Goal: Information Seeking & Learning: Compare options

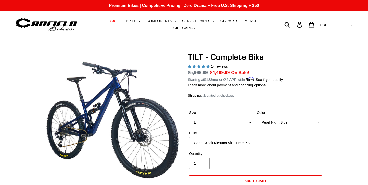
select select "L"
select select "highest-rating"
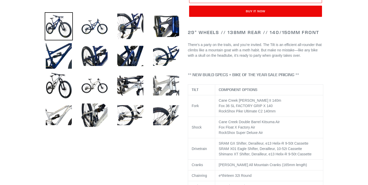
click at [162, 88] on img at bounding box center [166, 86] width 28 height 28
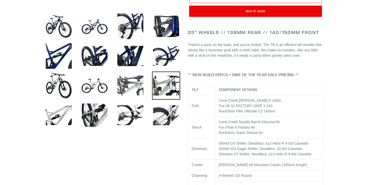
click at [132, 86] on img at bounding box center [130, 86] width 28 height 28
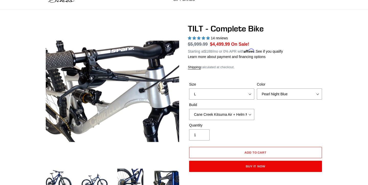
scroll to position [31, 0]
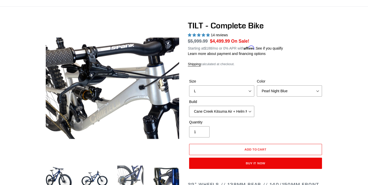
click at [136, 170] on img at bounding box center [130, 178] width 28 height 28
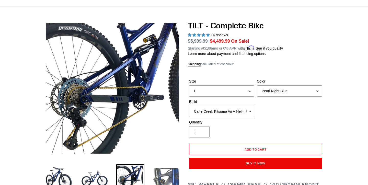
click at [169, 172] on img at bounding box center [166, 178] width 28 height 28
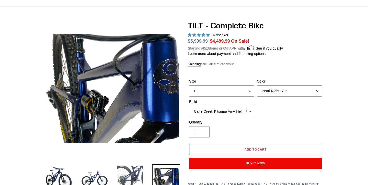
click at [131, 176] on img at bounding box center [130, 178] width 28 height 28
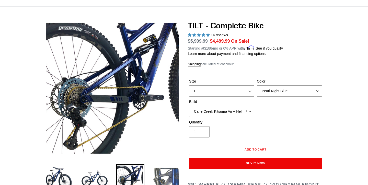
click at [168, 175] on img at bounding box center [166, 178] width 28 height 28
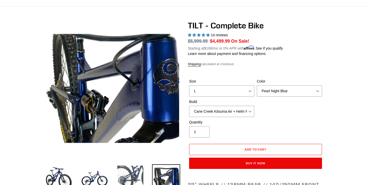
click at [132, 171] on img at bounding box center [130, 178] width 28 height 28
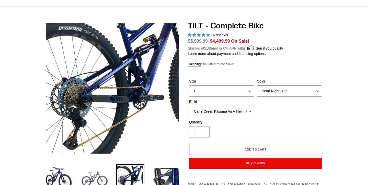
click at [104, 173] on img at bounding box center [95, 178] width 28 height 28
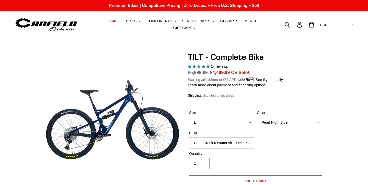
scroll to position [0, 0]
click at [136, 22] on span "BIKES" at bounding box center [131, 21] width 10 height 4
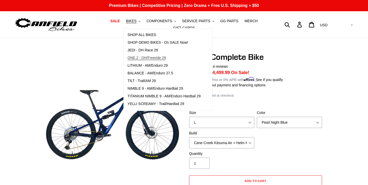
click at [158, 59] on span "ONE.2 - DH/Freeride 29" at bounding box center [147, 58] width 38 height 4
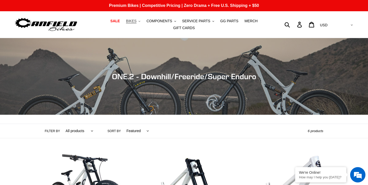
click at [139, 22] on button "BIKES .cls-1{fill:#231f20}" at bounding box center [132, 21] width 19 height 7
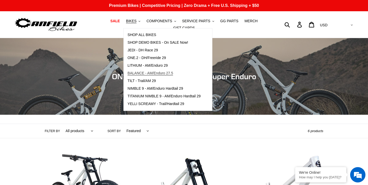
click at [151, 74] on span "BALANCE - AM/Enduro 27.5" at bounding box center [150, 73] width 45 height 4
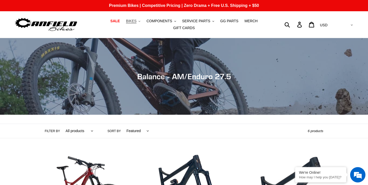
click at [136, 22] on span "BIKES" at bounding box center [131, 21] width 10 height 4
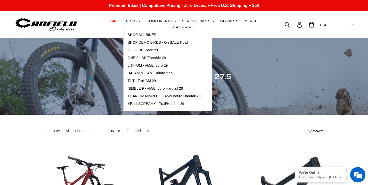
click at [145, 57] on span "ONE.2 - DH/Freeride 29" at bounding box center [147, 58] width 38 height 4
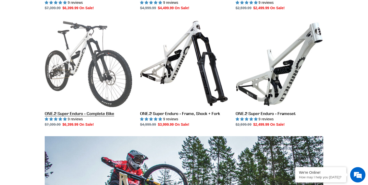
click at [109, 114] on link "ONE.2 Super Enduro - Complete Bike" at bounding box center [89, 74] width 88 height 108
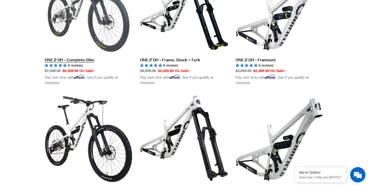
click at [76, 59] on link "ONE.2 DH - Complete Bike" at bounding box center [89, 26] width 88 height 120
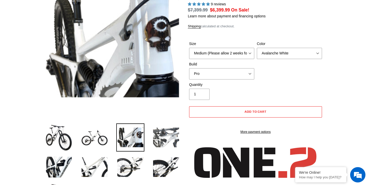
select select "highest-rating"
click at [171, 141] on img at bounding box center [166, 137] width 28 height 28
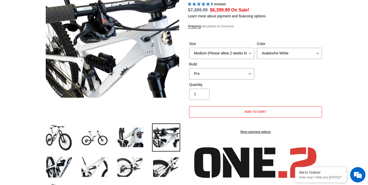
scroll to position [0, 0]
click at [170, 163] on img at bounding box center [166, 167] width 28 height 28
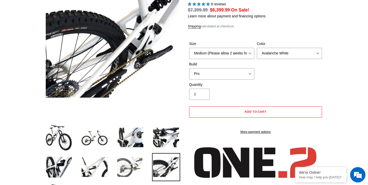
click at [136, 169] on img at bounding box center [130, 167] width 28 height 28
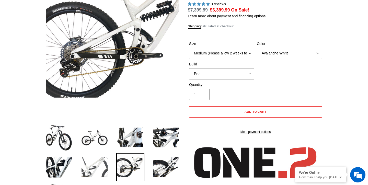
click at [105, 167] on img at bounding box center [95, 167] width 28 height 28
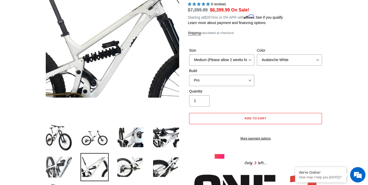
click at [72, 164] on img at bounding box center [59, 167] width 28 height 28
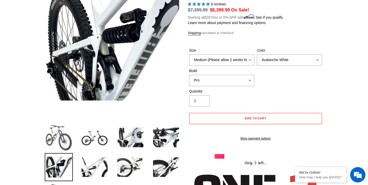
click at [65, 138] on img at bounding box center [59, 137] width 28 height 28
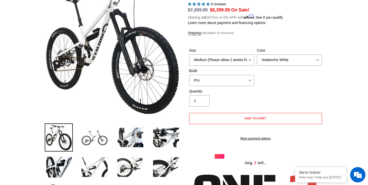
click at [85, 138] on img at bounding box center [95, 137] width 28 height 28
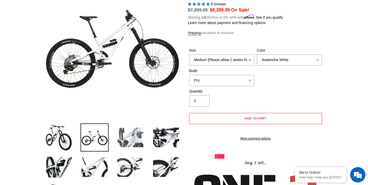
click at [135, 137] on img at bounding box center [130, 137] width 28 height 28
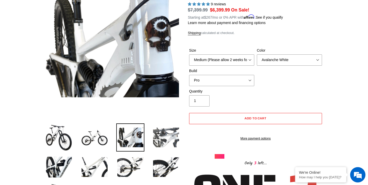
click at [170, 135] on img at bounding box center [166, 137] width 28 height 28
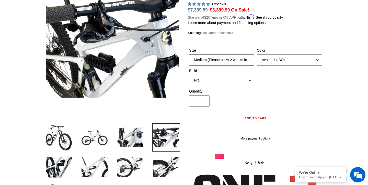
select select "Large (Sold Out)"
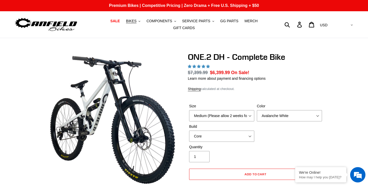
select select "Large (Sold Out)"
select select "highest-rating"
click at [288, 115] on select "Avalanche White Bentonite Grey" at bounding box center [289, 115] width 65 height 11
select select "Bentonite Grey"
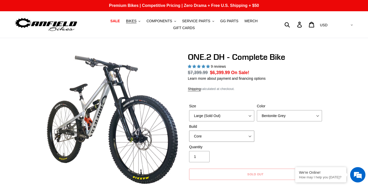
select select "Pro"
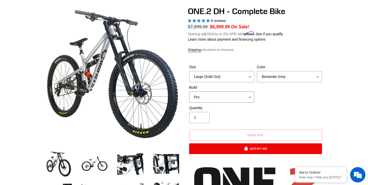
scroll to position [43, 0]
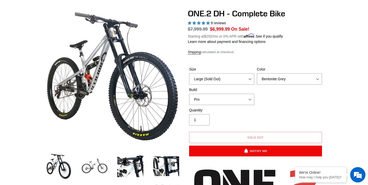
click at [100, 160] on img at bounding box center [95, 166] width 28 height 28
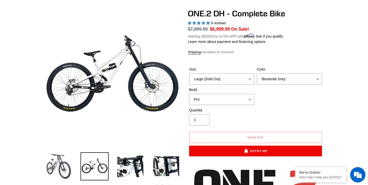
click at [60, 170] on img at bounding box center [59, 166] width 28 height 28
select select "Avalanche White"
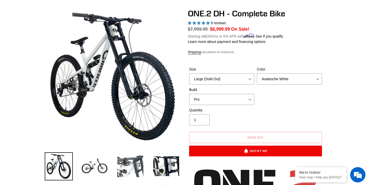
click at [131, 168] on img at bounding box center [130, 166] width 28 height 28
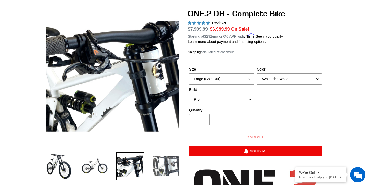
click at [161, 168] on img at bounding box center [166, 166] width 28 height 28
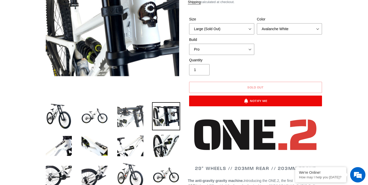
scroll to position [95, 0]
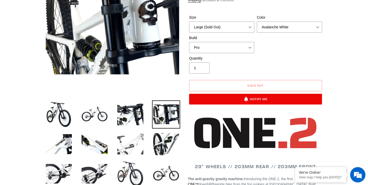
click at [130, 150] on img at bounding box center [130, 144] width 28 height 28
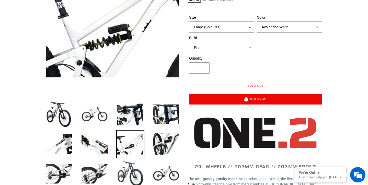
click at [109, 147] on li at bounding box center [127, 146] width 36 height 30
click at [96, 145] on img at bounding box center [95, 144] width 28 height 28
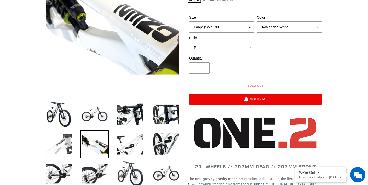
click at [71, 143] on img at bounding box center [59, 144] width 28 height 28
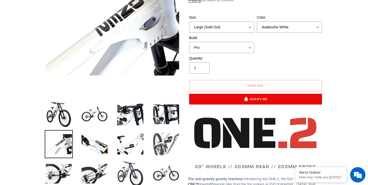
click at [155, 143] on img at bounding box center [166, 144] width 28 height 28
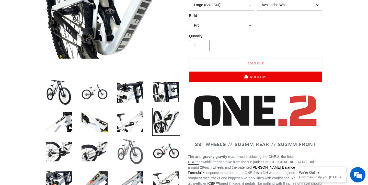
scroll to position [122, 0]
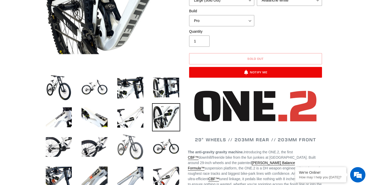
click at [131, 154] on img at bounding box center [130, 147] width 28 height 28
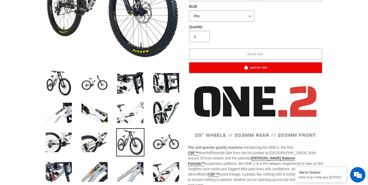
scroll to position [131, 0]
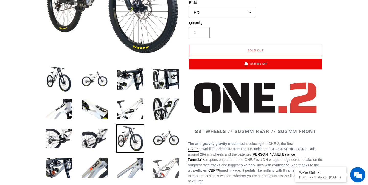
click at [165, 163] on img at bounding box center [166, 168] width 28 height 28
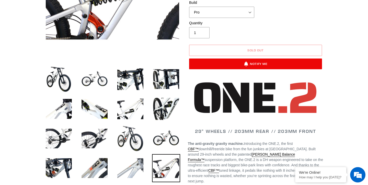
click at [141, 166] on img at bounding box center [130, 168] width 28 height 28
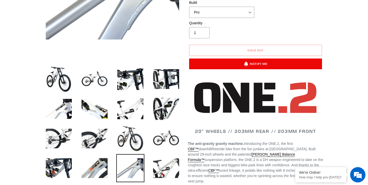
click at [114, 166] on li at bounding box center [127, 170] width 36 height 30
click at [102, 166] on img at bounding box center [95, 168] width 28 height 28
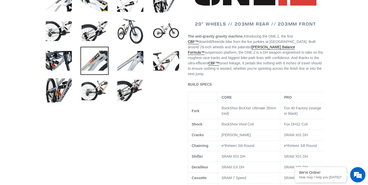
scroll to position [238, 0]
click at [131, 95] on img at bounding box center [130, 90] width 28 height 28
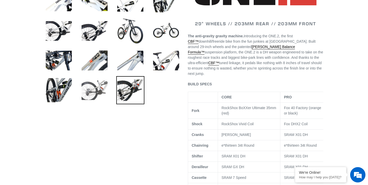
click at [96, 97] on img at bounding box center [95, 90] width 28 height 28
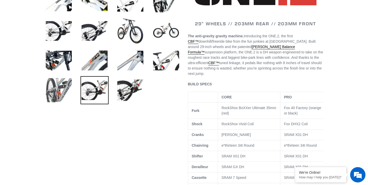
click at [71, 91] on img at bounding box center [59, 90] width 28 height 28
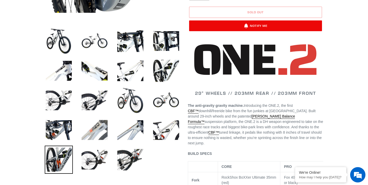
scroll to position [162, 0]
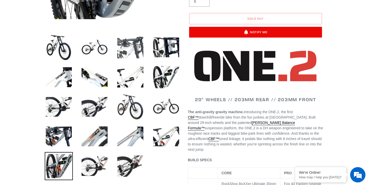
click at [142, 55] on img at bounding box center [130, 47] width 28 height 28
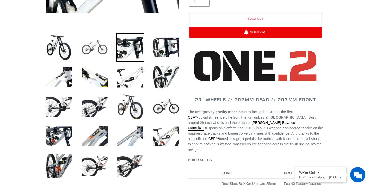
click at [98, 50] on img at bounding box center [95, 47] width 28 height 28
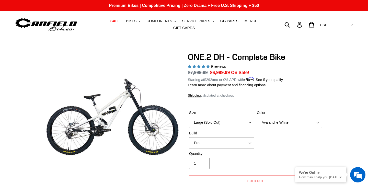
scroll to position [0, 0]
click at [136, 21] on span "BIKES" at bounding box center [131, 21] width 10 height 4
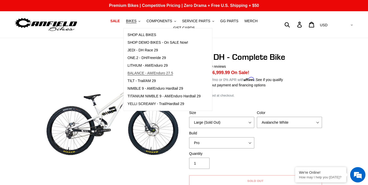
click at [162, 74] on span "BALANCE - AM/Enduro 27.5" at bounding box center [150, 73] width 45 height 4
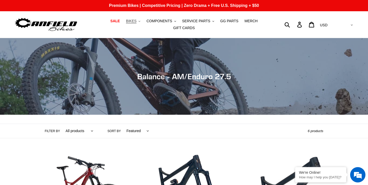
click at [136, 19] on span "BIKES" at bounding box center [131, 21] width 10 height 4
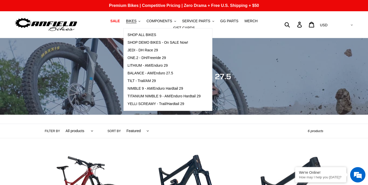
click at [171, 137] on div "Filter by All products 275 balance BFCM23 BFCM24 CBF DEMO BIKE [GEOGRAPHIC_DATA…" at bounding box center [176, 131] width 263 height 14
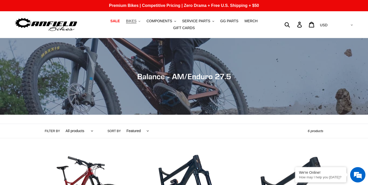
click at [136, 22] on span "BIKES" at bounding box center [131, 21] width 10 height 4
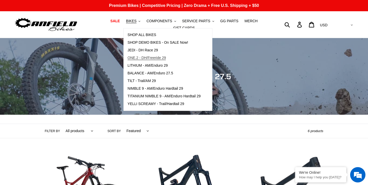
click at [152, 58] on span "ONE.2 - DH/Freeride 29" at bounding box center [147, 58] width 38 height 4
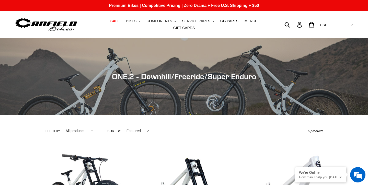
click at [136, 20] on span "BIKES" at bounding box center [131, 21] width 10 height 4
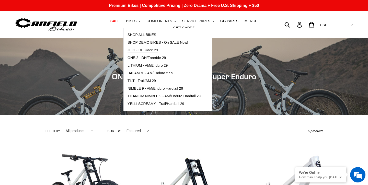
click at [155, 49] on span "JEDI - DH Race 29" at bounding box center [143, 50] width 30 height 4
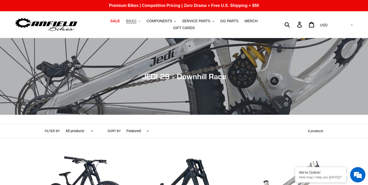
click at [138, 20] on button "BIKES .cls-1{fill:#231f20}" at bounding box center [132, 21] width 19 height 7
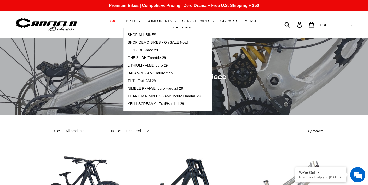
click at [146, 81] on span "TILT - Trail/AM 29" at bounding box center [142, 81] width 28 height 4
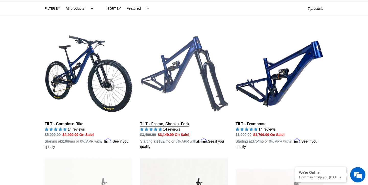
scroll to position [119, 0]
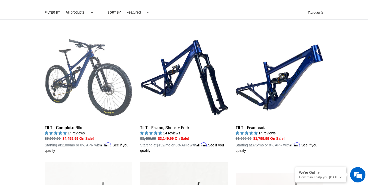
click at [68, 128] on link "TILT - Complete Bike" at bounding box center [89, 94] width 88 height 120
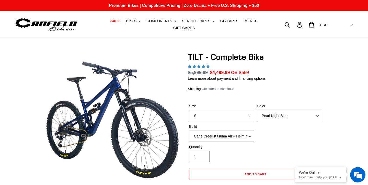
click at [238, 114] on select "S M L" at bounding box center [221, 115] width 65 height 11
select select "L"
click at [284, 118] on select "Pearl Night Blue Stealth Silver Raw" at bounding box center [289, 115] width 65 height 11
click at [242, 137] on select "Cane Creek Kitsuma Air + Helm MKII 140 + SRAM GX Cane Creek Kitsuma Air + Helm …" at bounding box center [221, 136] width 65 height 11
select select "highest-rating"
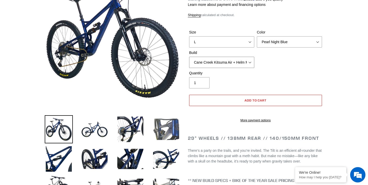
scroll to position [101, 0]
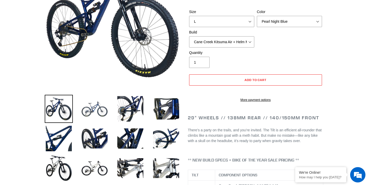
click at [98, 114] on img at bounding box center [95, 109] width 28 height 28
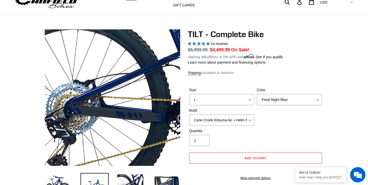
scroll to position [0, 0]
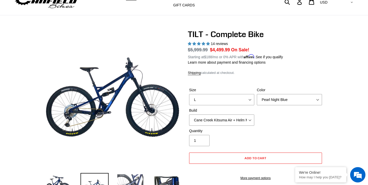
click at [136, 179] on img at bounding box center [130, 187] width 28 height 28
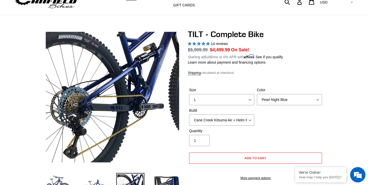
click at [58, 176] on img at bounding box center [59, 187] width 28 height 28
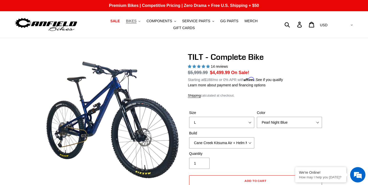
click at [136, 22] on span "BIKES" at bounding box center [131, 21] width 10 height 4
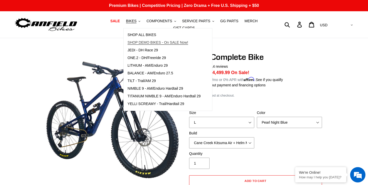
click at [156, 44] on span "SHOP DEMO BIKES - On SALE Now!" at bounding box center [158, 42] width 61 height 4
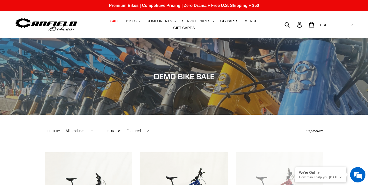
click at [142, 21] on button "BIKES .cls-1{fill:#231f20}" at bounding box center [132, 21] width 19 height 7
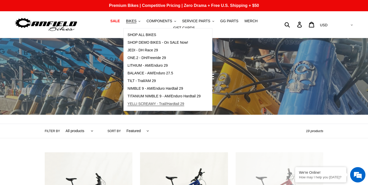
click at [176, 105] on span "YELLI SCREAMY - Trail/Hardtail 29" at bounding box center [156, 104] width 57 height 4
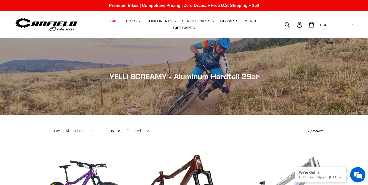
click at [120, 23] on span "SALE" at bounding box center [114, 21] width 9 height 4
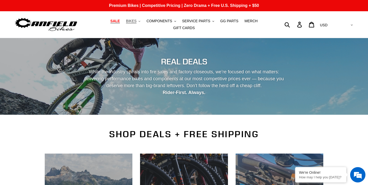
click at [134, 21] on span "BIKES" at bounding box center [131, 21] width 10 height 4
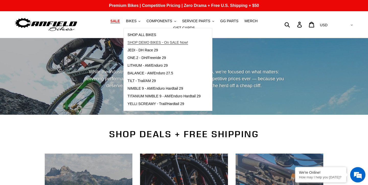
click at [156, 44] on span "SHOP DEMO BIKES - On SALE Now!" at bounding box center [158, 42] width 61 height 4
